Goal: Information Seeking & Learning: Check status

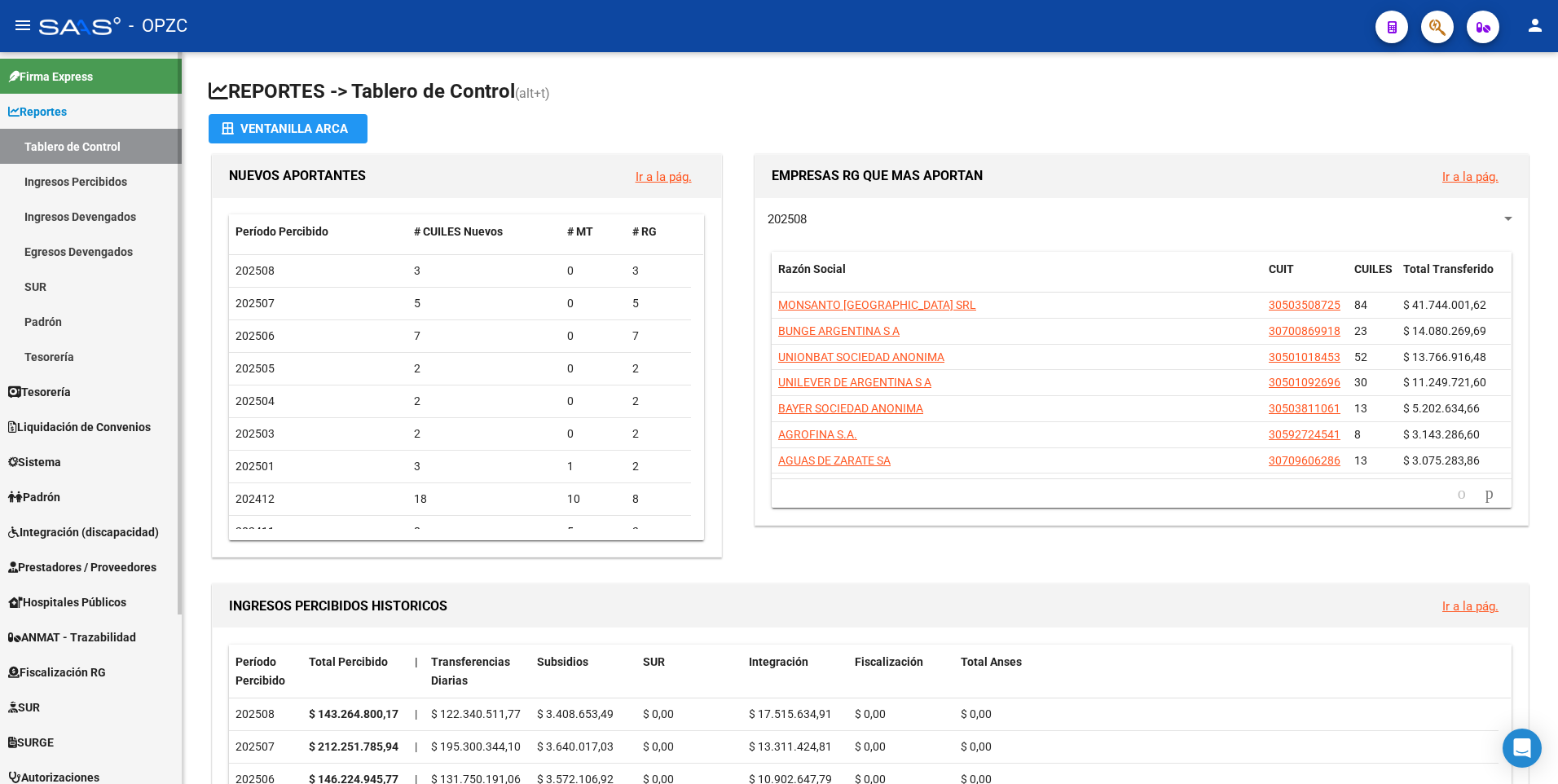
click at [106, 176] on link "Ingresos Percibidos" at bounding box center [91, 181] width 182 height 35
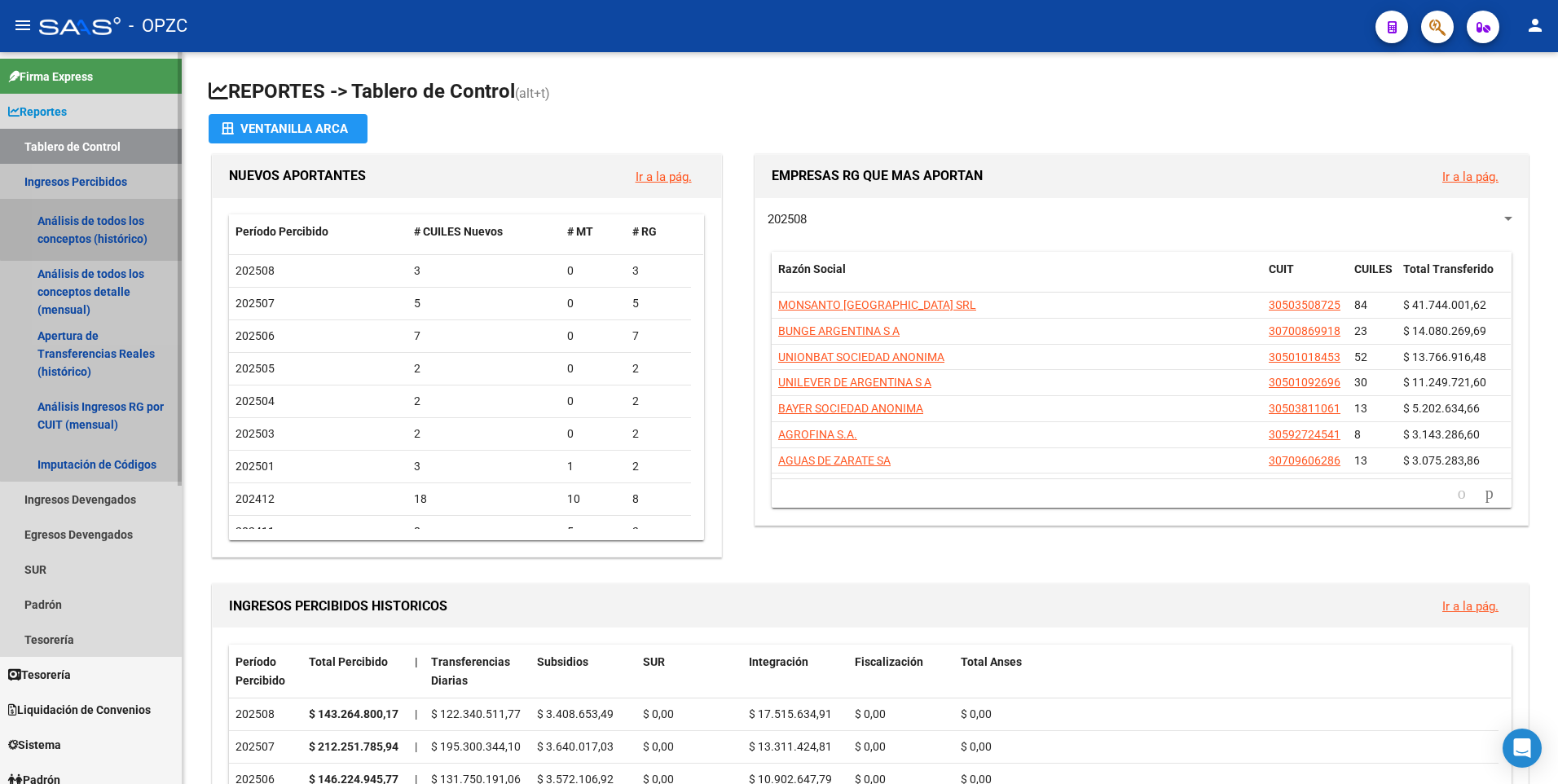
click at [111, 217] on link "Análisis de todos los conceptos (histórico)" at bounding box center [91, 229] width 182 height 62
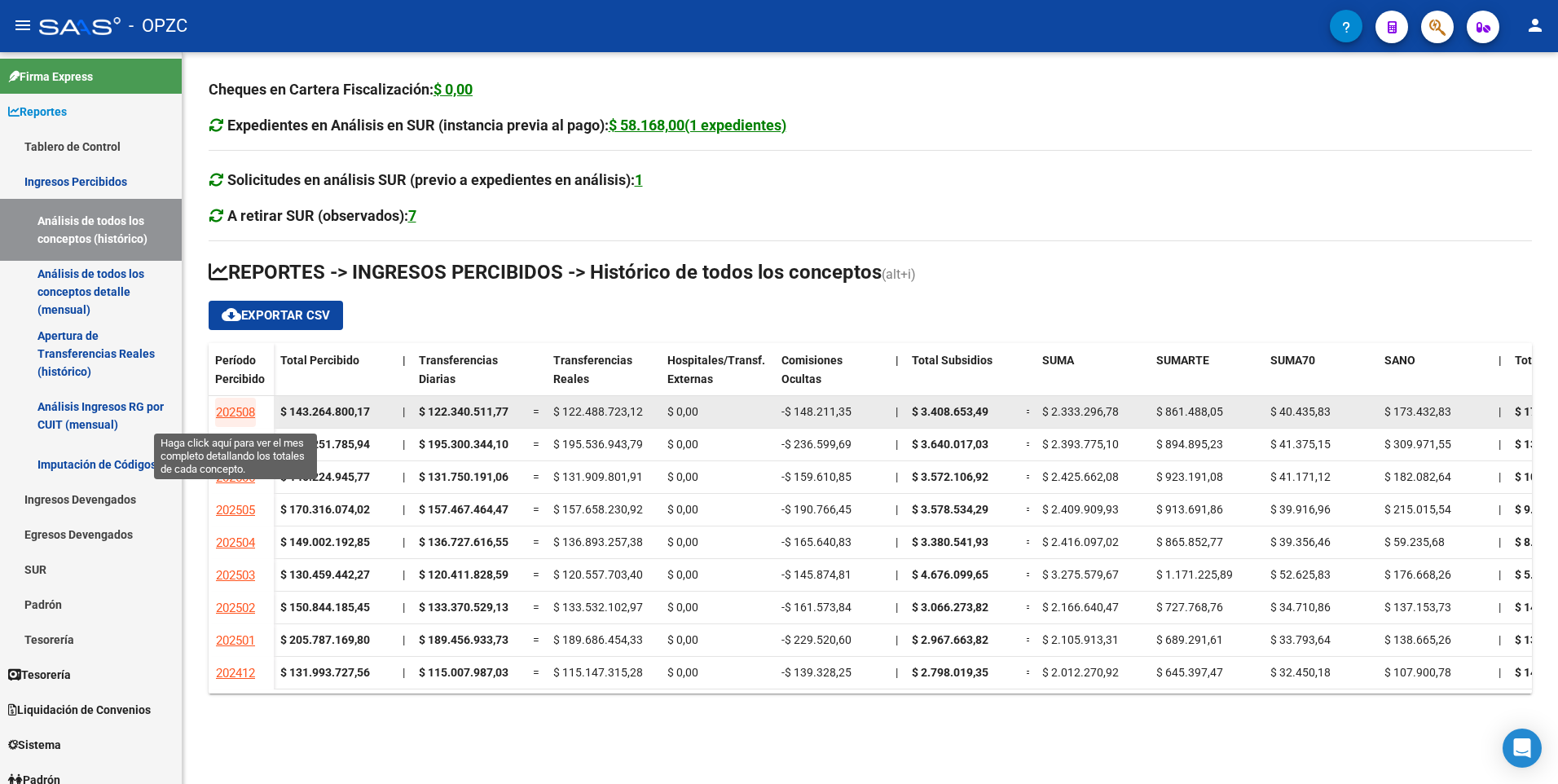
click at [245, 412] on span "202508" at bounding box center [235, 412] width 39 height 15
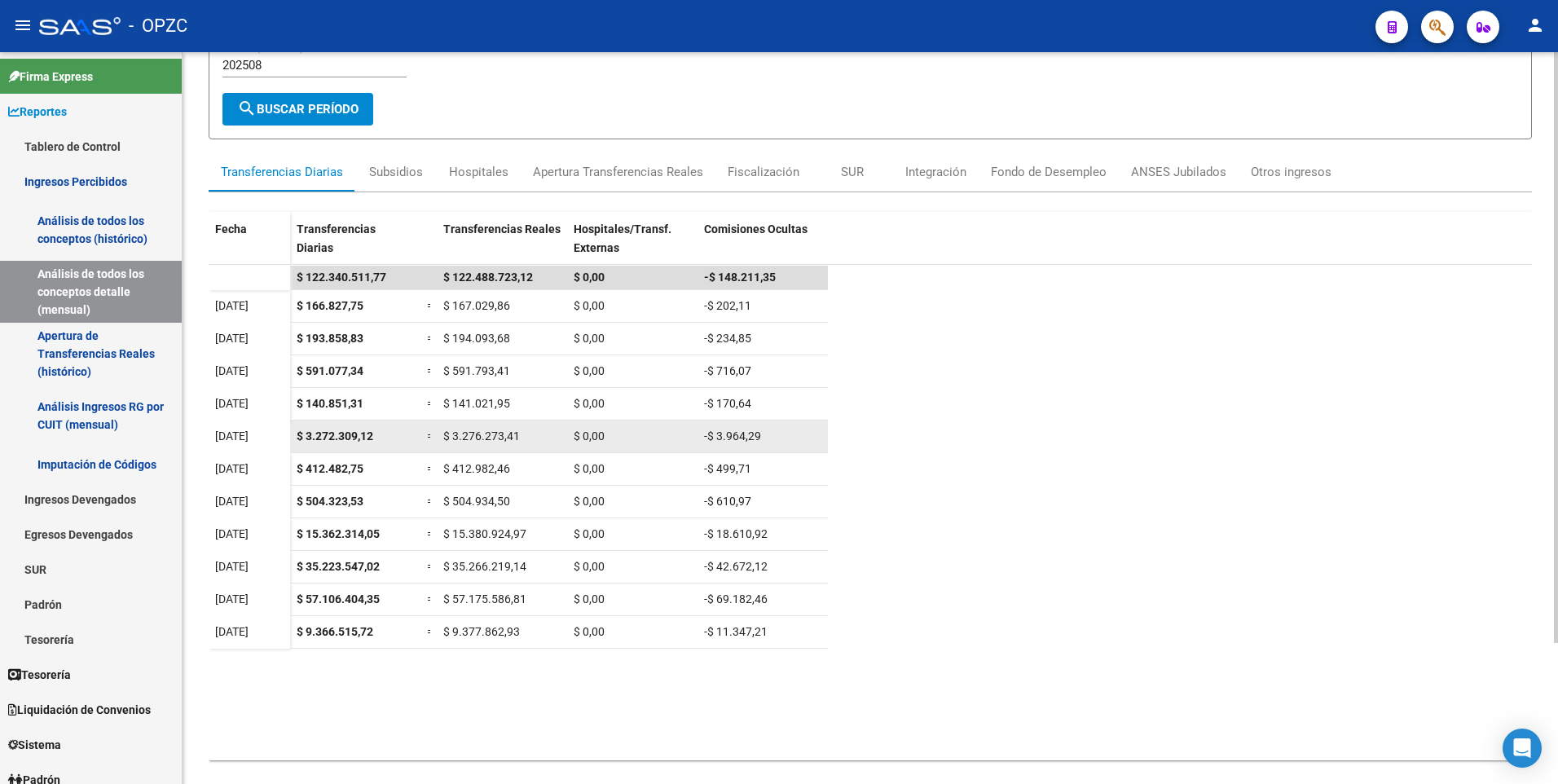
scroll to position [175, 0]
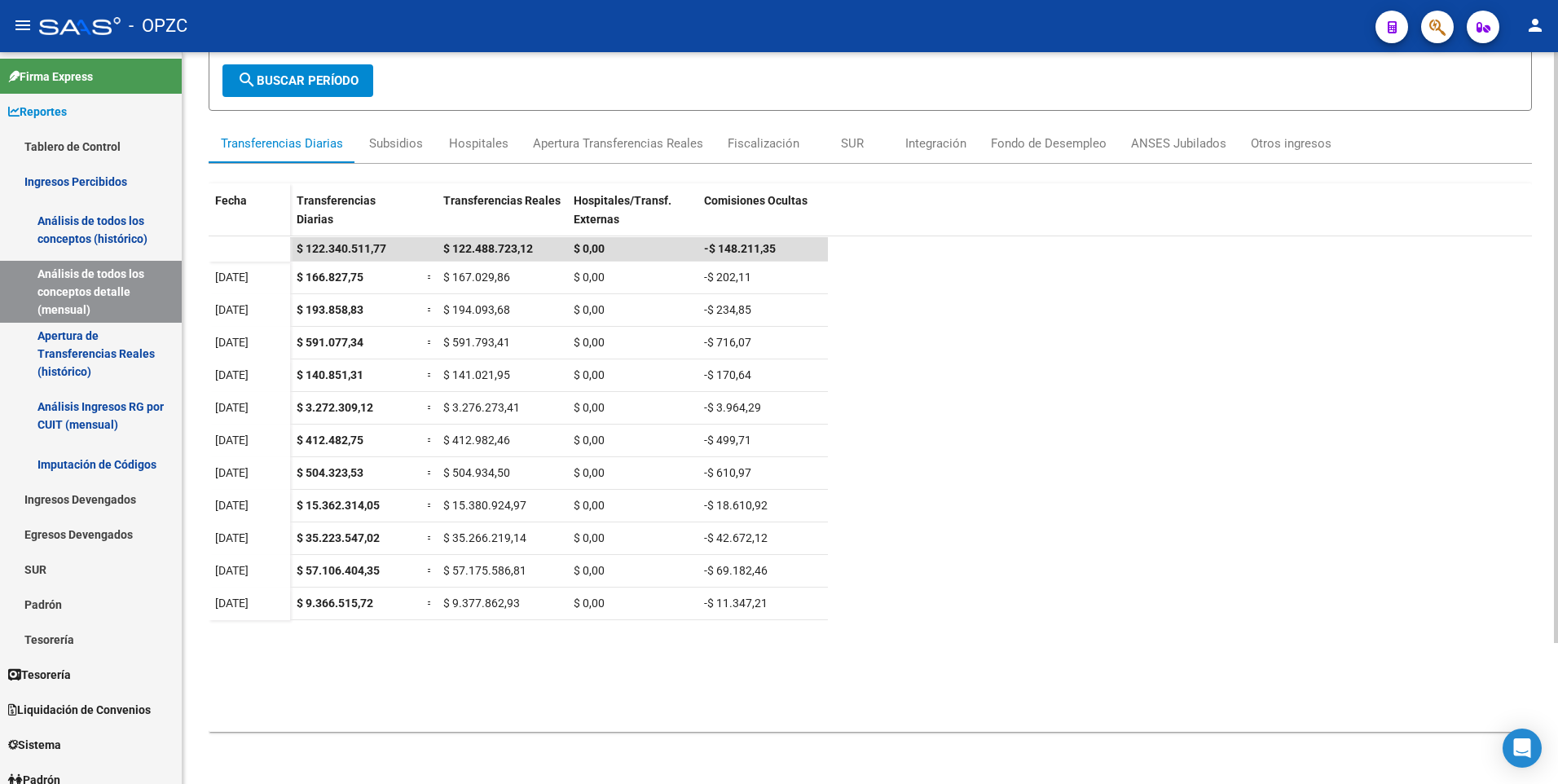
click at [275, 142] on div "Transferencias Diarias" at bounding box center [282, 143] width 122 height 18
click at [79, 217] on link "Análisis de todos los conceptos (histórico)" at bounding box center [91, 229] width 182 height 62
